Goal: Navigation & Orientation: Find specific page/section

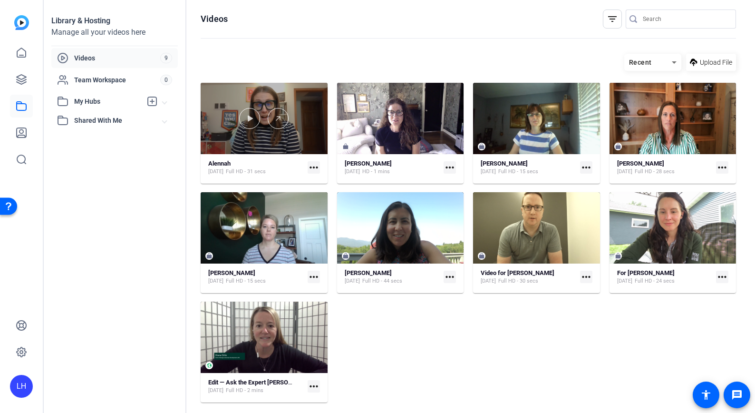
click at [277, 132] on div at bounding box center [264, 118] width 127 height 71
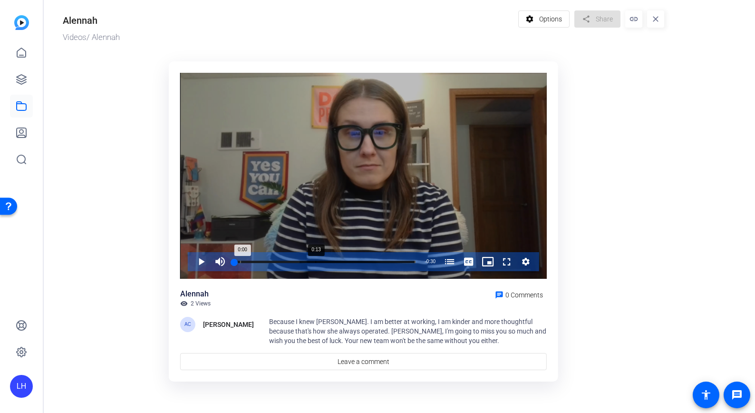
scroll to position [8, 0]
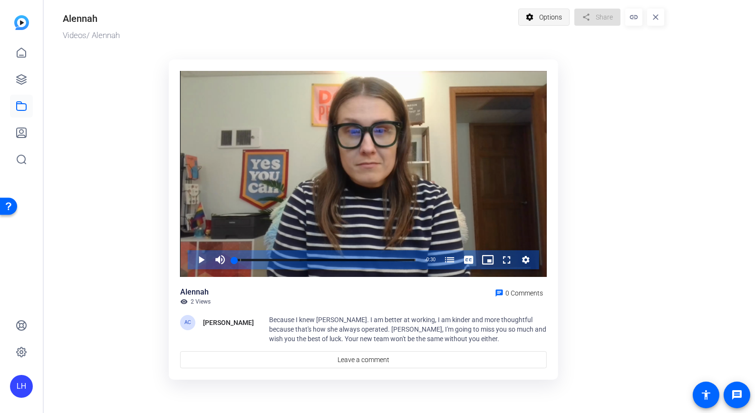
click at [556, 13] on span "Options" at bounding box center [550, 17] width 23 height 18
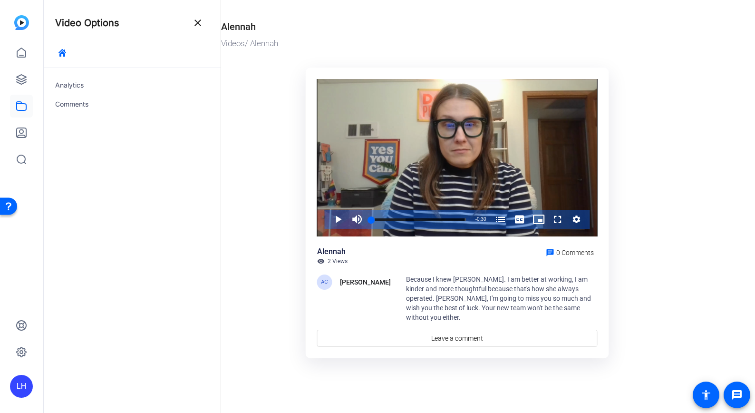
click at [122, 57] on div at bounding box center [132, 57] width 154 height 22
click at [67, 52] on span "button" at bounding box center [62, 52] width 23 height 23
click at [59, 54] on icon "button" at bounding box center [63, 53] width 8 height 8
click at [61, 53] on icon "button" at bounding box center [63, 53] width 8 height 8
click at [191, 22] on span at bounding box center [197, 22] width 23 height 23
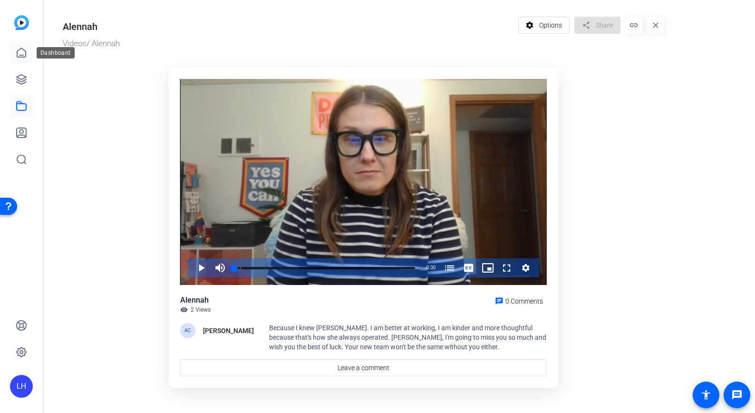
click at [22, 54] on icon at bounding box center [21, 52] width 11 height 11
